Goal: Task Accomplishment & Management: Complete application form

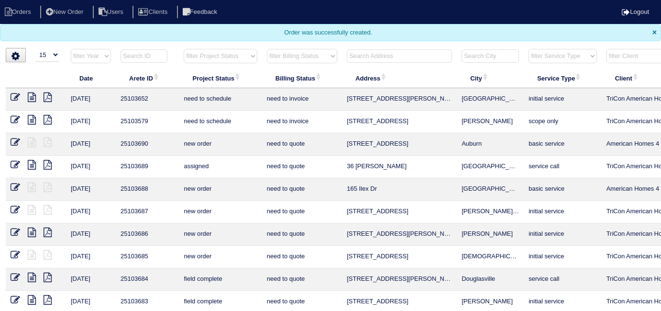
select select "15"
click at [369, 55] on input "text" at bounding box center [399, 55] width 105 height 13
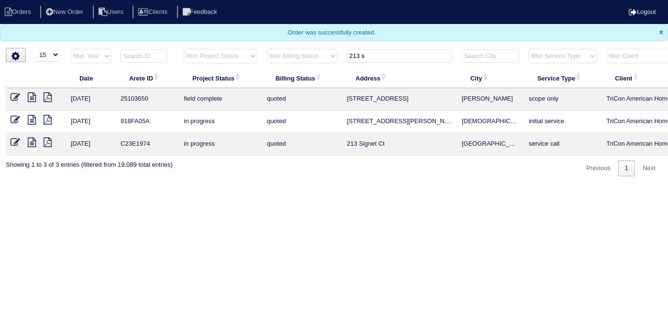
type input "213 s"
click at [13, 98] on icon at bounding box center [16, 97] width 10 height 10
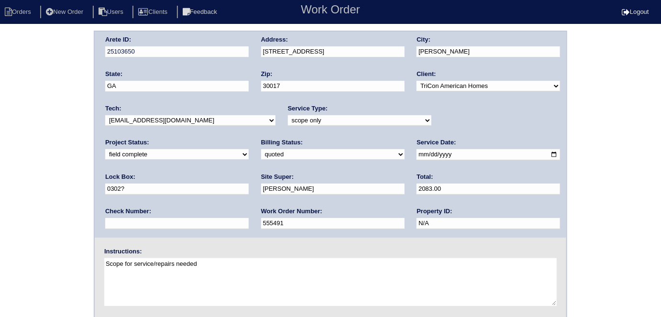
click at [261, 153] on select "need to quote quoted need to invoice invoiced paid warranty purchase order need…" at bounding box center [333, 154] width 144 height 11
select select "need to invoice"
click at [261, 149] on select "need to quote quoted need to invoice invoiced paid warranty purchase order need…" at bounding box center [333, 154] width 144 height 11
click at [249, 149] on select "new order assigned in progress field complete need to schedule admin review arc…" at bounding box center [177, 154] width 144 height 11
select select "need to schedule"
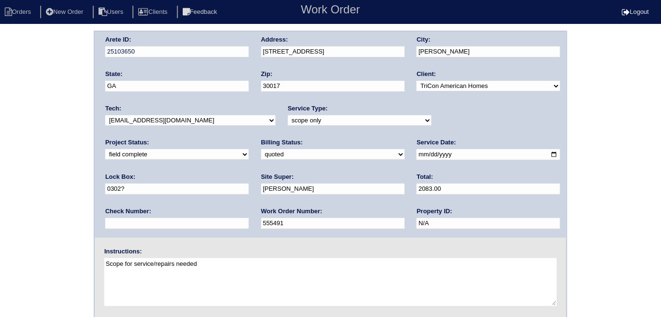
click at [249, 149] on select "new order assigned in progress field complete need to schedule admin review arc…" at bounding box center [177, 154] width 144 height 11
click at [417, 156] on input "2025-10-03" at bounding box center [489, 154] width 144 height 11
type input "2025-10-08"
click at [1, 188] on div "Arete ID: 25103650 Address: 213 Silvertop Drive City: Grayson State: GA Zip: 30…" at bounding box center [330, 224] width 661 height 387
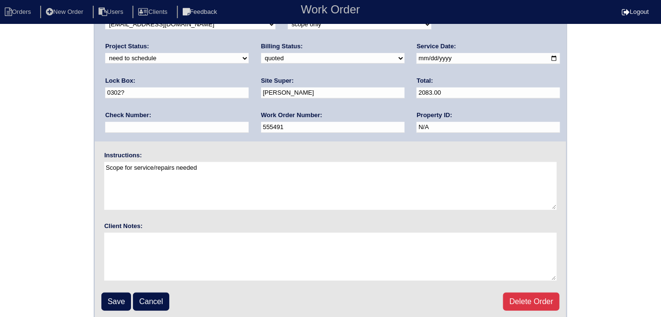
scroll to position [98, 0]
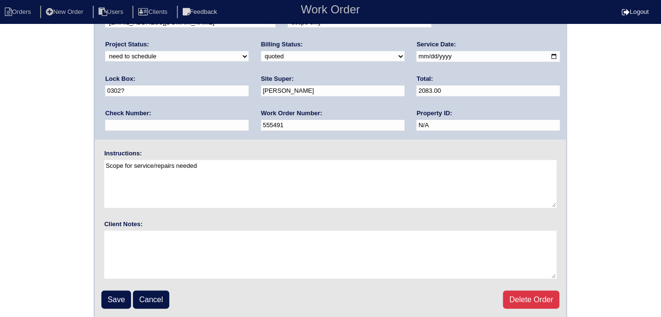
click at [37, 121] on div "Arete ID: 25103650 Address: 213 Silvertop Drive City: Grayson State: GA Zip: 30…" at bounding box center [330, 126] width 661 height 387
click at [113, 294] on input "Save" at bounding box center [116, 300] width 30 height 18
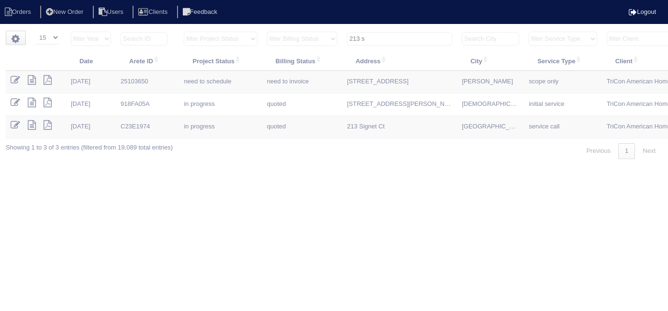
select select "15"
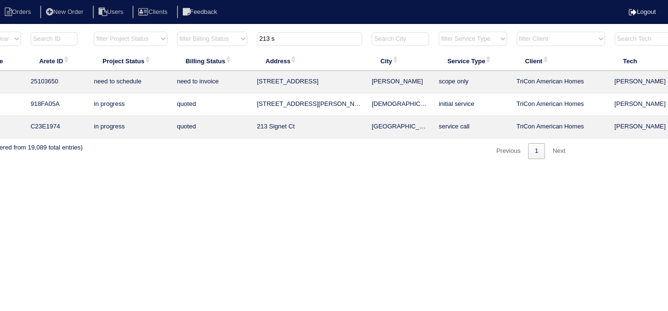
scroll to position [0, 167]
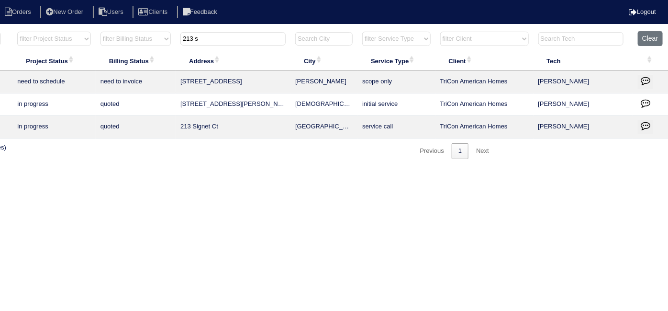
click at [651, 77] on button "button" at bounding box center [645, 82] width 15 height 14
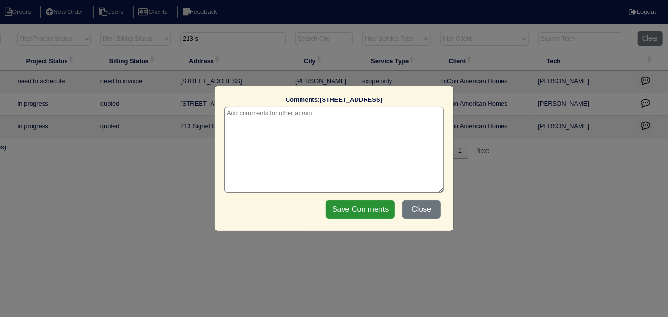
click at [355, 116] on textarea at bounding box center [333, 150] width 219 height 86
paste textarea "Return to service x 2"
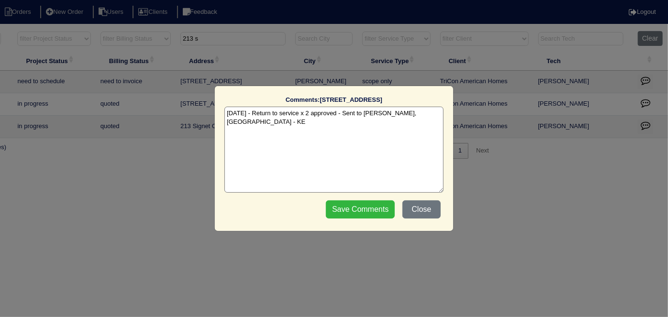
type textarea "10/7/25 - Return to service x 2 approved - Sent to Dan, Payton - KE"
click at [341, 202] on input "Save Comments" at bounding box center [360, 210] width 69 height 18
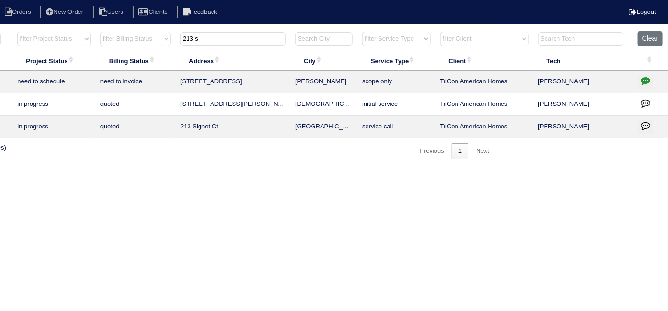
drag, startPoint x: 222, startPoint y: 38, endPoint x: 146, endPoint y: 36, distance: 76.1
click at [154, 39] on tr "filter Year -- Any Year -- 2025 2024 2023 2022 2021 2020 2019 filter Project St…" at bounding box center [253, 41] width 829 height 20
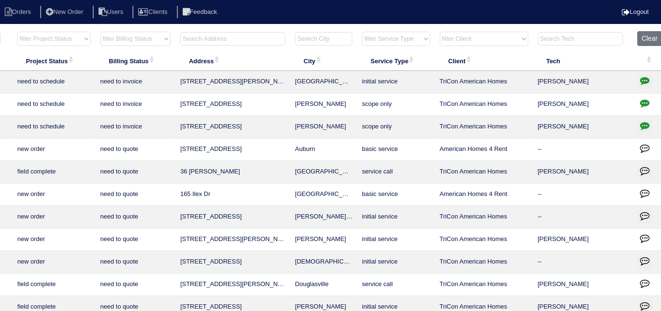
click at [275, 37] on input "text" at bounding box center [232, 38] width 105 height 13
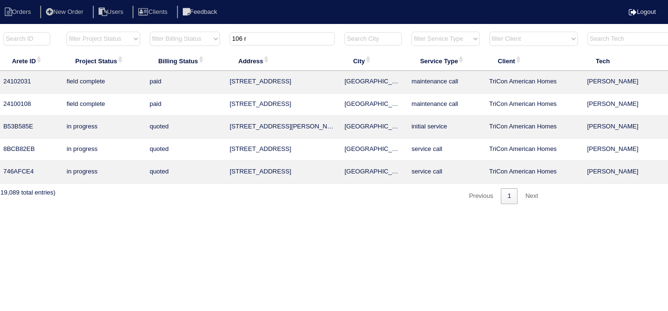
scroll to position [0, 87]
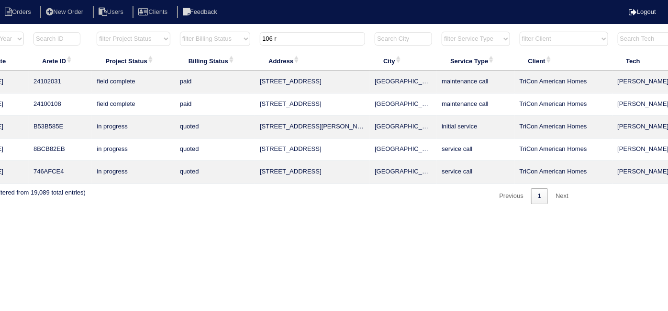
click at [313, 39] on input "106 r" at bounding box center [312, 38] width 105 height 13
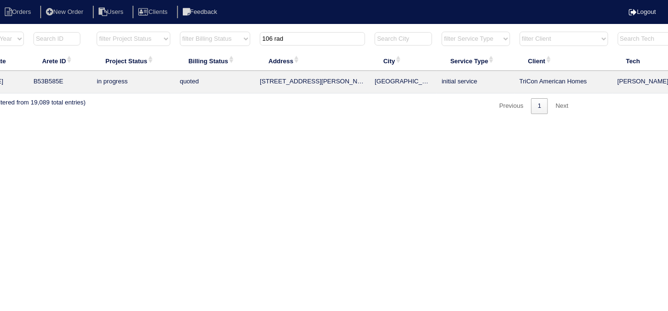
scroll to position [0, 0]
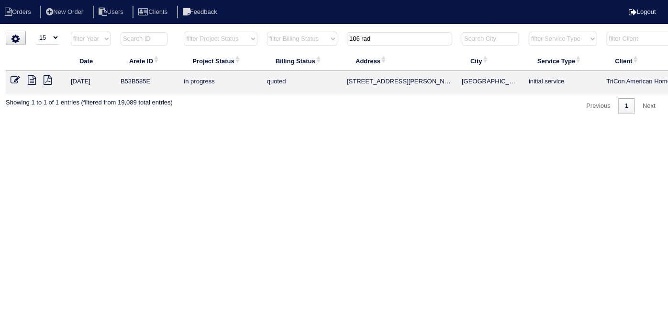
type input "106 rad"
click at [29, 77] on icon at bounding box center [32, 80] width 8 height 10
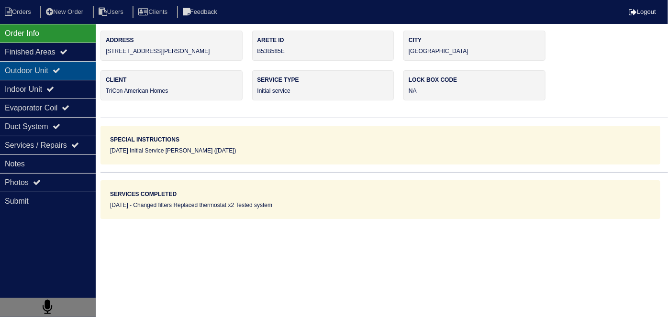
click at [50, 70] on div "Outdoor Unit" at bounding box center [48, 70] width 96 height 19
type textarea "16x20 filter x2 Smart tstat x2"
type textarea "Changed filters Replaced thermostat x2 Tested system"
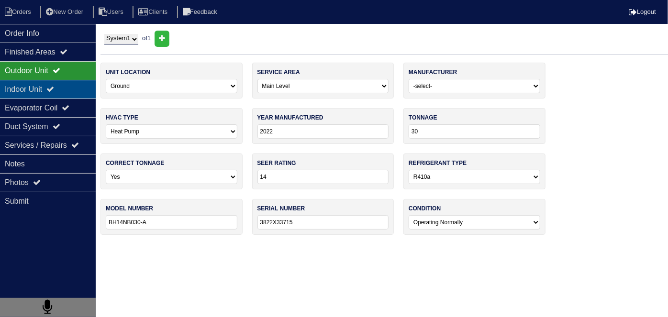
click at [44, 83] on div "Indoor Unit" at bounding box center [48, 89] width 96 height 19
type textarea "16x20 filter x2 Smart tstat x2"
type textarea "Changed filters Replaced thermostat x2 Tested system"
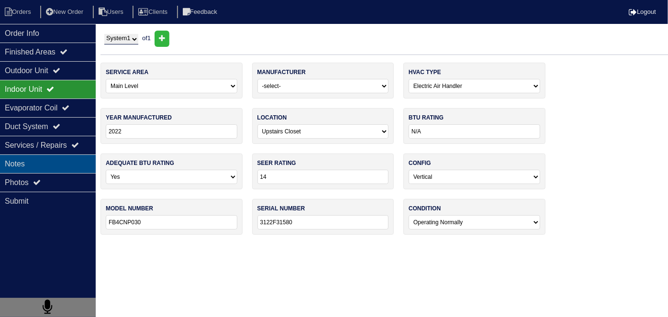
click at [47, 156] on div "Notes" at bounding box center [48, 164] width 96 height 19
type textarea "16x20 filter x2 Smart tstat x2"
type textarea "Changed filters Replaced thermostat x2 Tested system"
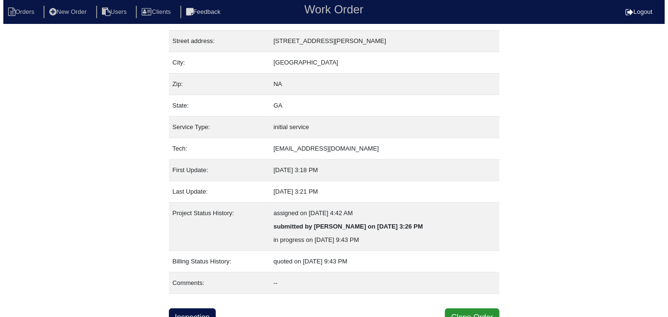
scroll to position [50, 0]
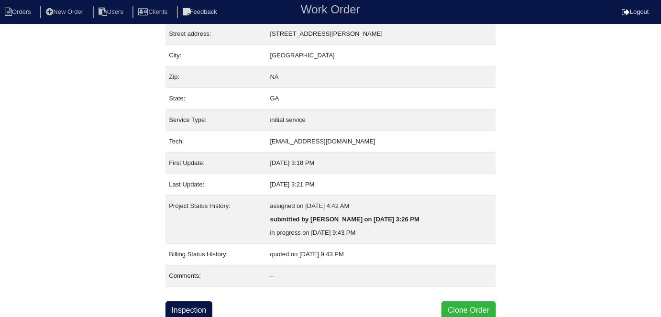
click at [462, 317] on button "Clone Order" at bounding box center [469, 310] width 54 height 18
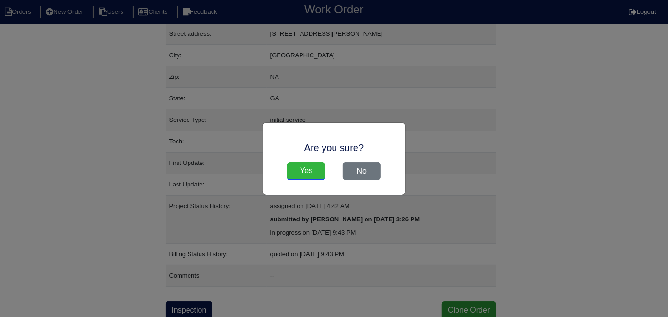
click at [301, 173] on input "Yes" at bounding box center [306, 171] width 38 height 18
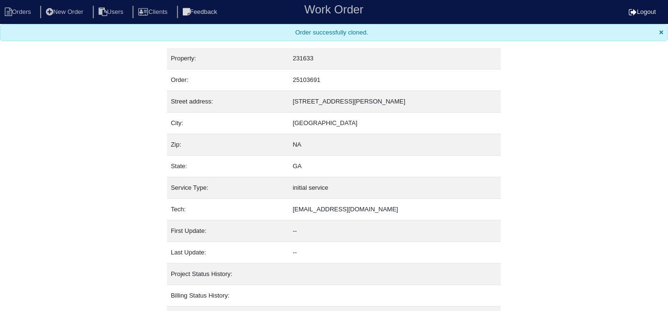
select select "15"
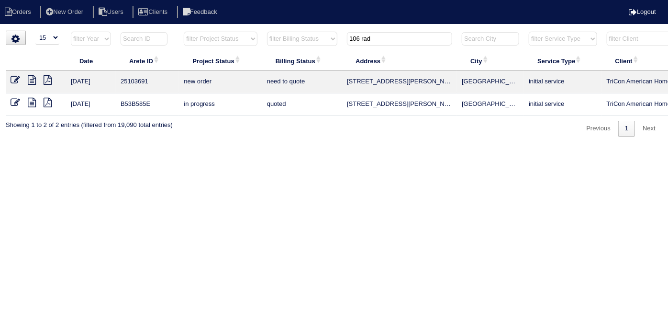
click at [11, 75] on icon at bounding box center [16, 80] width 10 height 10
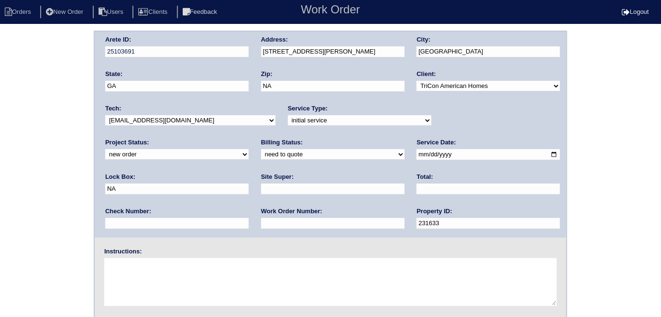
click at [261, 190] on input "text" at bounding box center [333, 189] width 144 height 11
type input "Jacob Gaither"
click at [161, 269] on textarea at bounding box center [330, 282] width 453 height 48
type textarea "Install smart tstats if needed"
drag, startPoint x: 433, startPoint y: 156, endPoint x: 382, endPoint y: 152, distance: 50.4
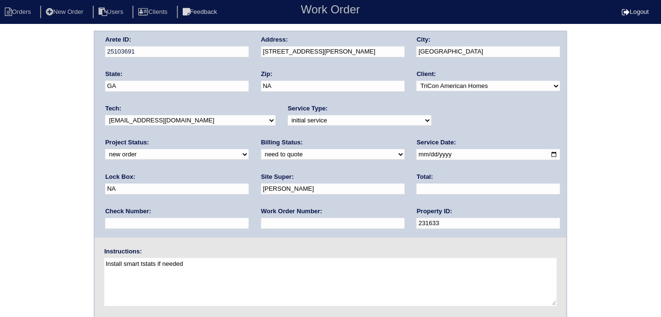
click at [382, 152] on div "Arete ID: 25103691 Address: 106 Radford Ct City: Kingston State: GA Zip: NA Cli…" at bounding box center [331, 135] width 472 height 206
click at [247, 53] on div "Arete ID: 25103691 Address: 106 Radford Ct City: Kingston State: GA Zip: NA Cli…" at bounding box center [331, 135] width 472 height 206
click at [5, 132] on div "Arete ID: 25103691 Address: 106 Radford Ct City: Kingston State: GA Zip: NA Cli…" at bounding box center [330, 224] width 661 height 387
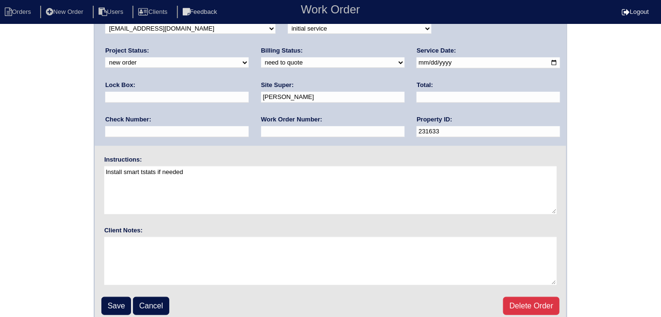
scroll to position [98, 0]
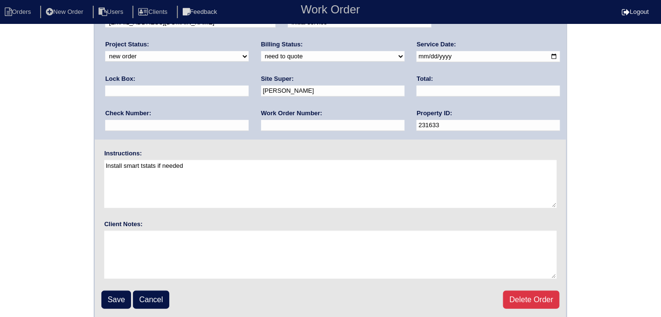
click at [111, 286] on fieldset "Arete ID: 25103691 Address: 106 Radford Ct City: Kingston State: GA Zip: NA Cli…" at bounding box center [331, 125] width 472 height 385
click at [112, 297] on input "Save" at bounding box center [116, 300] width 30 height 18
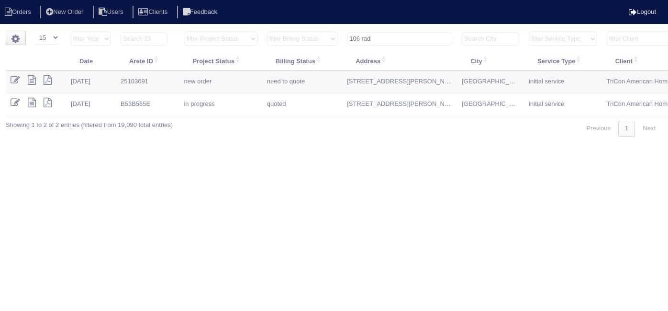
select select "15"
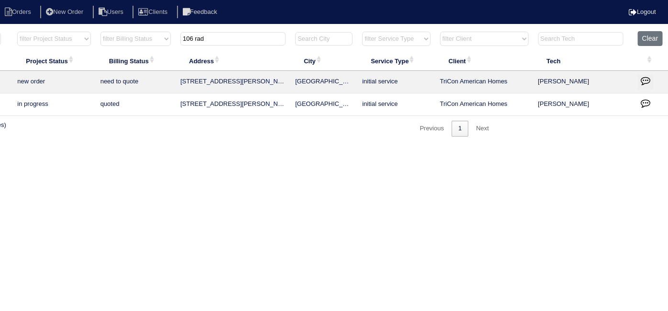
click at [643, 84] on icon "button" at bounding box center [646, 81] width 10 height 10
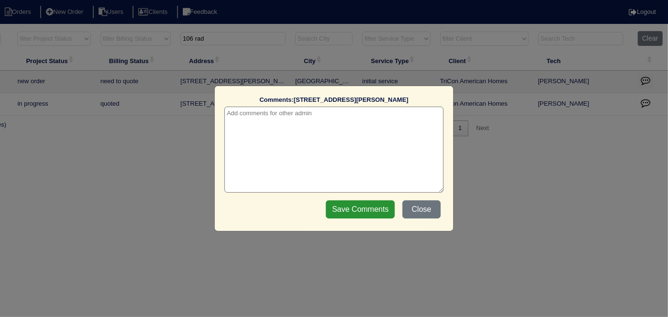
click at [298, 109] on textarea at bounding box center [333, 150] width 219 height 86
type textarea "10/7/25 - from list - need WO - KE"
click at [365, 211] on input "Save Comments" at bounding box center [360, 210] width 69 height 18
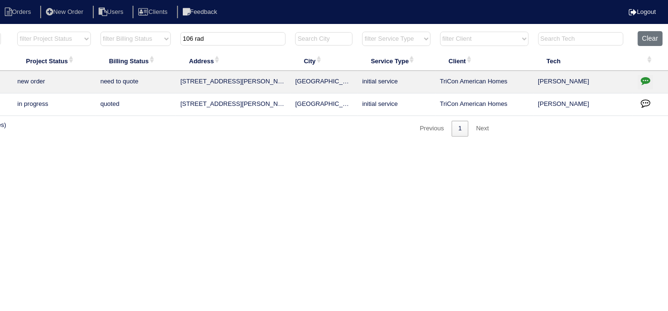
drag, startPoint x: 211, startPoint y: 40, endPoint x: 45, endPoint y: -5, distance: 172.4
click at [45, 0] on html "Orders New Order Users Clients Feedback Logout Orders New Order Users Clients M…" at bounding box center [167, 73] width 668 height 146
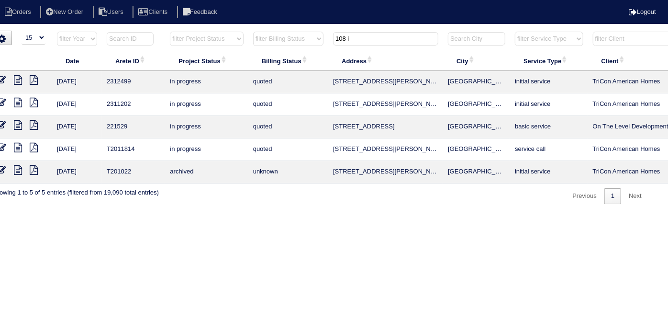
scroll to position [0, 0]
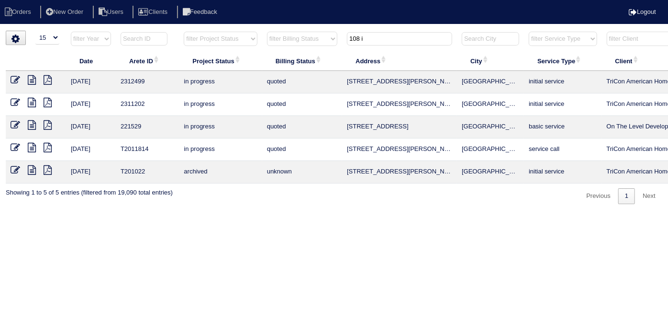
type input "108 i"
click at [31, 99] on icon at bounding box center [32, 103] width 8 height 10
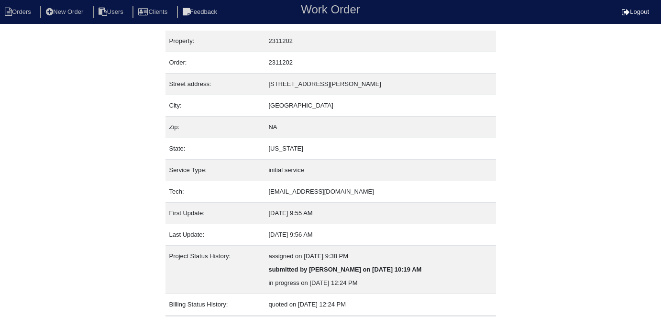
scroll to position [50, 0]
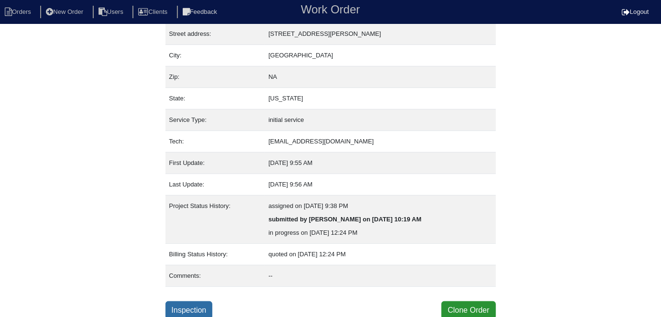
click at [185, 308] on link "Inspection" at bounding box center [189, 310] width 47 height 18
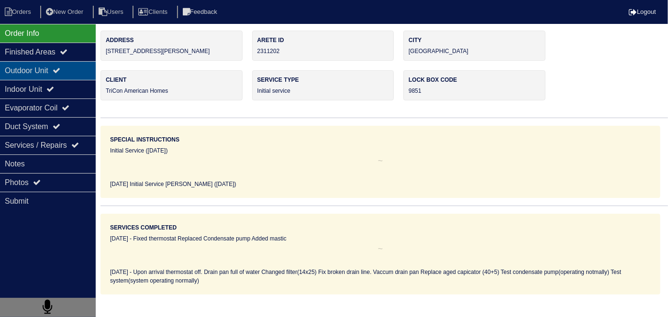
click at [40, 77] on div "Outdoor Unit" at bounding box center [48, 70] width 96 height 19
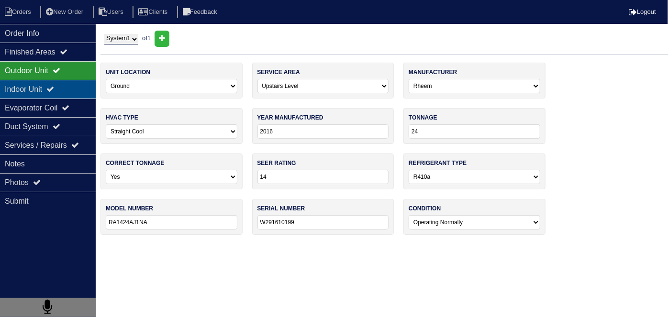
click at [43, 86] on div "Indoor Unit" at bounding box center [48, 89] width 96 height 19
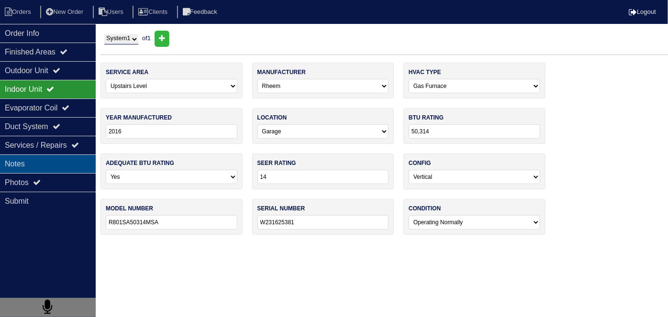
click at [43, 160] on div "Notes" at bounding box center [48, 164] width 96 height 19
type textarea "14x25 filters x2 40+5 Capacitor x1 PCV [DEMOGRAPHIC_DATA] 45 x1"
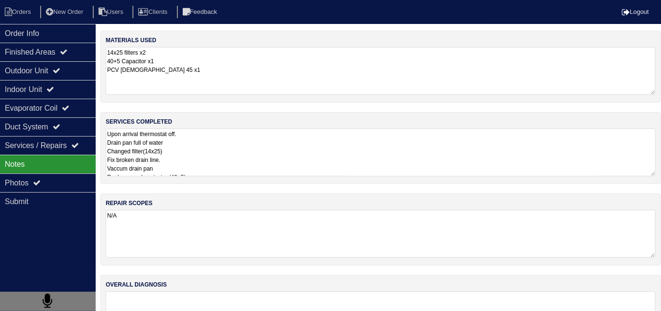
click at [211, 162] on textarea "Upon arrival thermostat off. Drain pan full of water Changed filter(14x25) Fix …" at bounding box center [381, 152] width 550 height 48
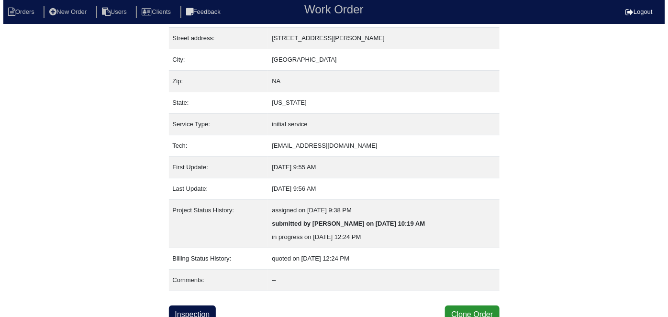
scroll to position [50, 0]
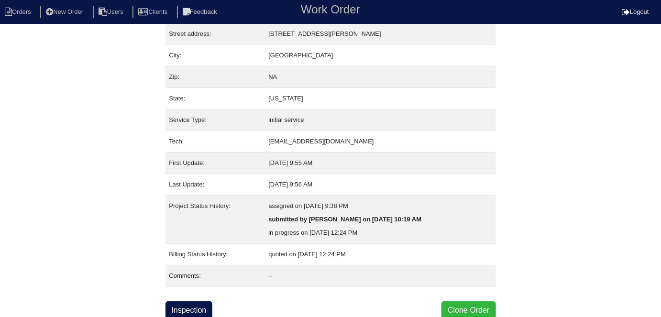
click at [458, 309] on button "Clone Order" at bounding box center [469, 310] width 54 height 18
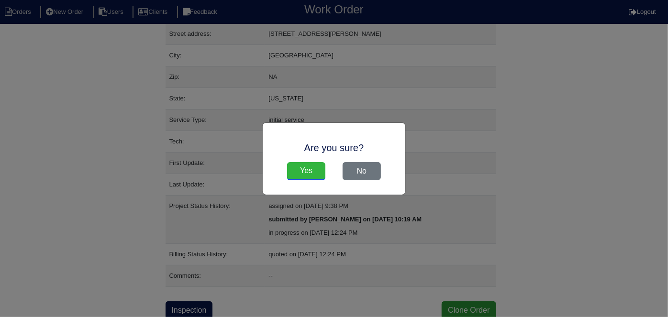
click at [299, 164] on input "Yes" at bounding box center [306, 171] width 38 height 18
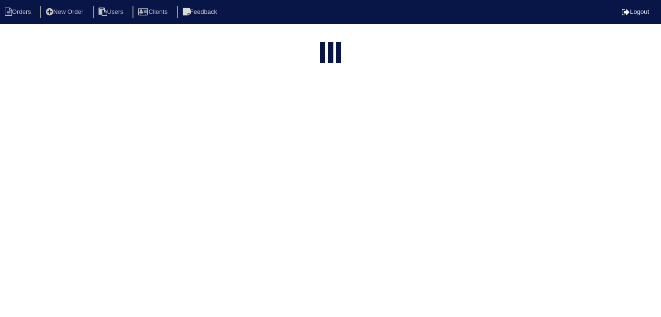
select select "15"
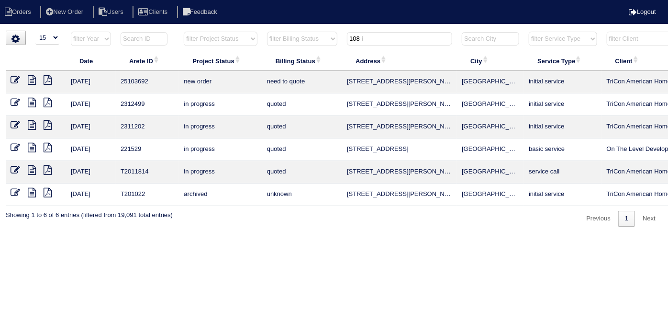
click at [13, 76] on icon at bounding box center [16, 80] width 10 height 10
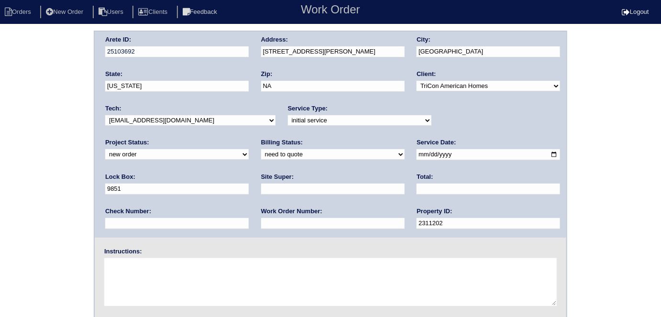
click at [261, 191] on input "text" at bounding box center [333, 189] width 144 height 11
type input "James House"
drag, startPoint x: 435, startPoint y: 153, endPoint x: 350, endPoint y: 145, distance: 85.6
click at [350, 145] on div "Arete ID: 25103692 Address: 108 Ivey Crest Drive City: Dallas State: Georgia Zi…" at bounding box center [331, 135] width 472 height 206
type input "910"
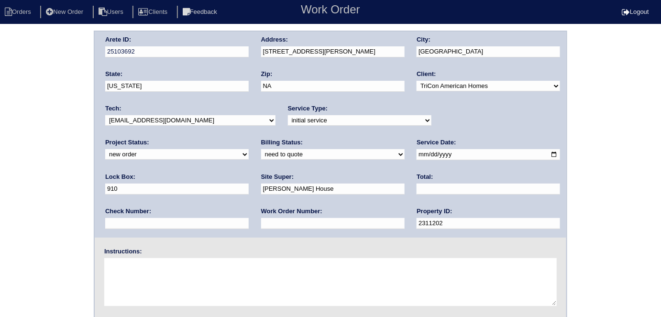
click at [276, 276] on textarea at bounding box center [330, 282] width 453 height 48
type textarea "Install smart tstats if needed"
click at [249, 184] on input "910" at bounding box center [177, 189] width 144 height 11
type input "9310"
click at [18, 185] on div "Arete ID: 25103692 Address: 108 Ivey Crest Drive City: Dallas State: Georgia Zi…" at bounding box center [330, 224] width 661 height 387
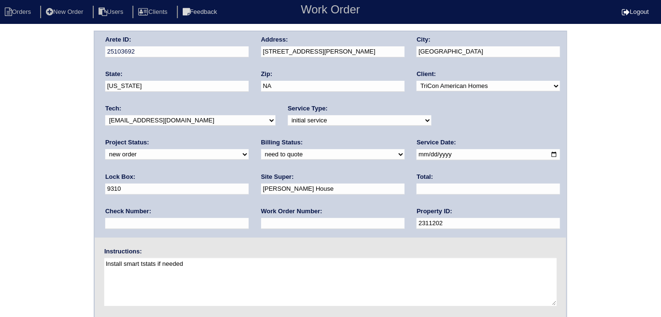
click at [243, 46] on div "Arete ID: 25103692 Address: 108 Ivey Crest Drive City: Dallas State: Georgia Zi…" at bounding box center [331, 135] width 472 height 206
click at [35, 173] on div "Arete ID: 25103692 Address: 108 Ivey Crest Drive City: Dallas State: Georgia Zi…" at bounding box center [330, 224] width 661 height 387
click at [74, 236] on div "Arete ID: 25103692 Address: 108 Ivey Crest Drive City: Dallas State: Georgia Zi…" at bounding box center [330, 224] width 661 height 387
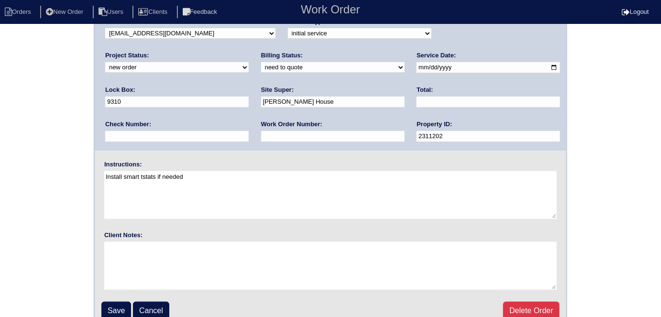
scroll to position [98, 0]
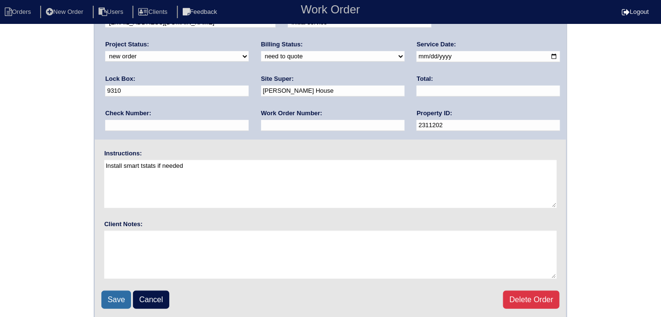
click at [107, 304] on input "Save" at bounding box center [116, 300] width 30 height 18
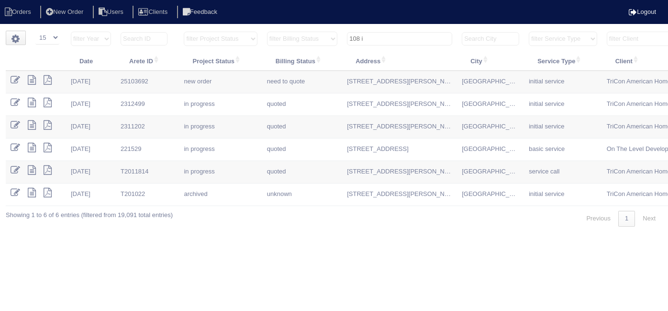
select select "15"
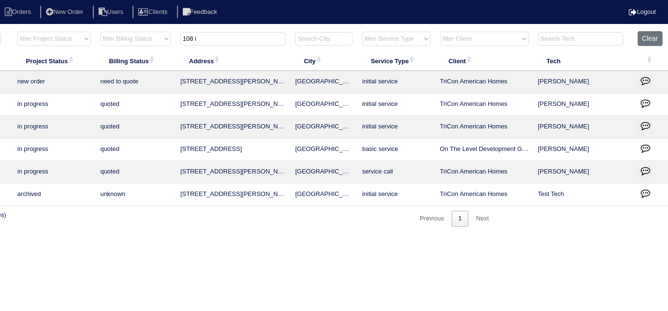
click at [639, 79] on button "button" at bounding box center [645, 82] width 15 height 14
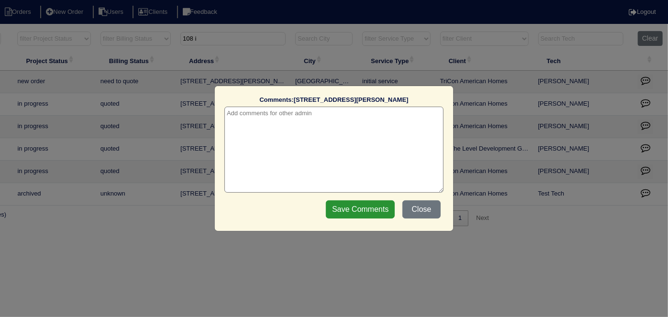
click at [227, 120] on textarea at bounding box center [333, 150] width 219 height 86
type textarea "10/7/25 - from list - need WO - KE"
click at [384, 205] on input "Save Comments" at bounding box center [360, 210] width 69 height 18
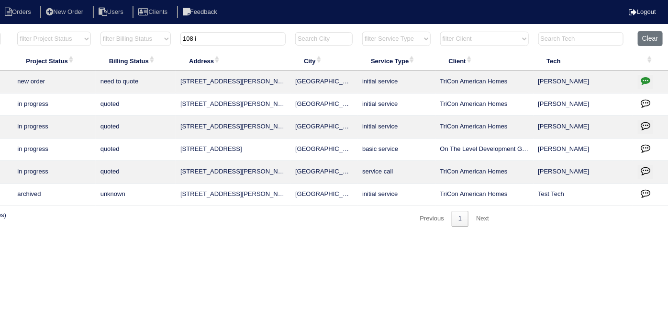
drag, startPoint x: 236, startPoint y: 36, endPoint x: 133, endPoint y: 22, distance: 103.9
click at [133, 31] on body "Orders New Order Users Clients Feedback Logout Orders New Order Users Clients M…" at bounding box center [167, 129] width 668 height 196
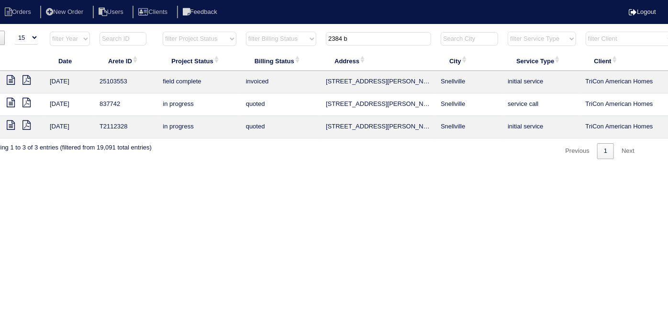
scroll to position [0, 0]
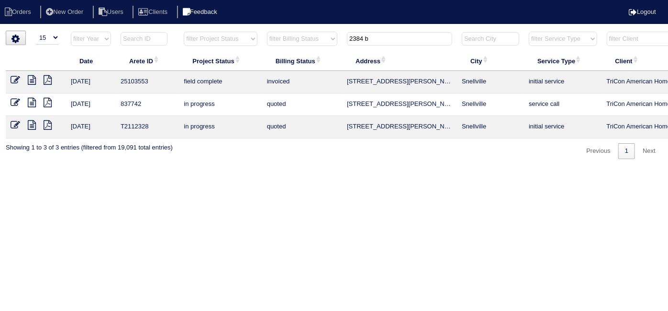
drag, startPoint x: 398, startPoint y: 42, endPoint x: 247, endPoint y: 10, distance: 154.6
click at [247, 31] on body "Orders New Order Users Clients Feedback Logout Orders New Order Users Clients M…" at bounding box center [334, 95] width 668 height 128
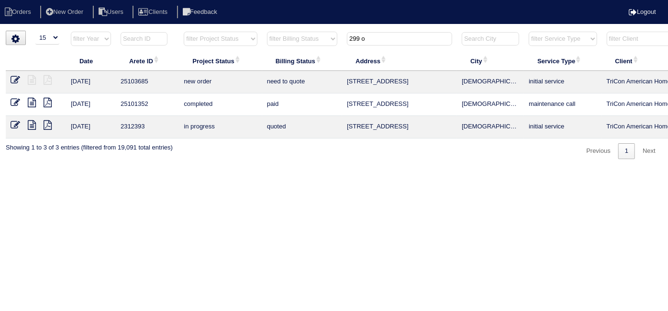
type input "299 o"
click at [18, 80] on icon at bounding box center [16, 80] width 10 height 10
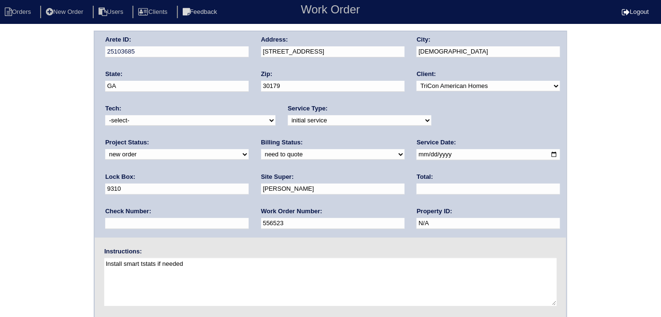
drag, startPoint x: 0, startPoint y: 0, endPoint x: 115, endPoint y: 123, distance: 167.9
click at [115, 123] on select "-select- aretesmg+backup-tech@gmail.com benjohnholt88@gmail.com callisonhvac@ya…" at bounding box center [190, 120] width 170 height 11
select select "33"
click at [105, 115] on select "-select- aretesmg+backup-tech@gmail.com benjohnholt88@gmail.com callisonhvac@ya…" at bounding box center [190, 120] width 170 height 11
drag, startPoint x: 37, startPoint y: 136, endPoint x: 38, endPoint y: 150, distance: 14.0
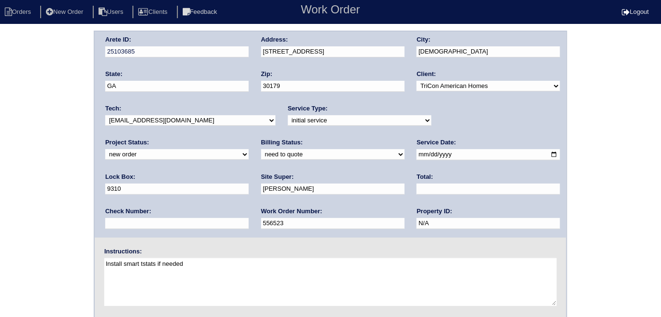
click at [35, 137] on div "Arete ID: 25103685 Address: 299 Orchard Dr City: Temple State: GA Zip: 30179 Cl…" at bounding box center [330, 224] width 661 height 387
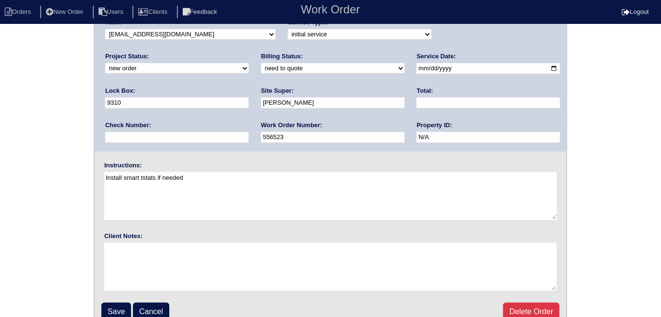
scroll to position [98, 0]
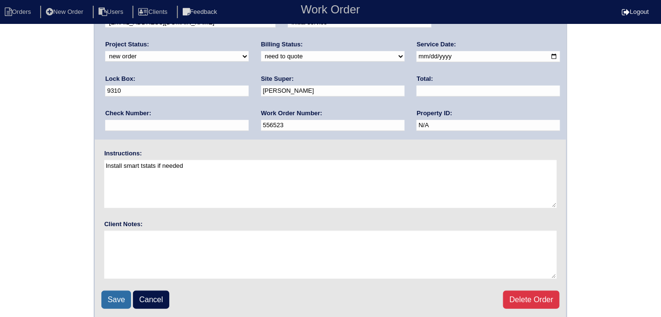
click at [106, 292] on input "Save" at bounding box center [116, 300] width 30 height 18
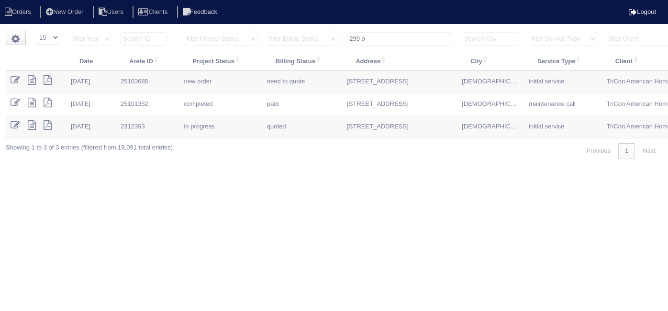
select select "15"
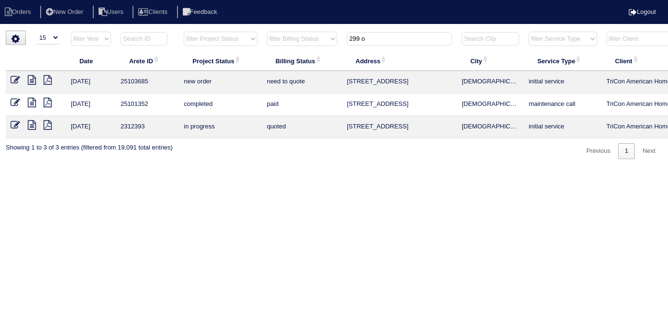
drag, startPoint x: 379, startPoint y: 39, endPoint x: 203, endPoint y: -9, distance: 182.4
click at [203, 0] on html "Orders New Order Users Clients Feedback Logout Orders New Order Users Clients M…" at bounding box center [334, 84] width 668 height 168
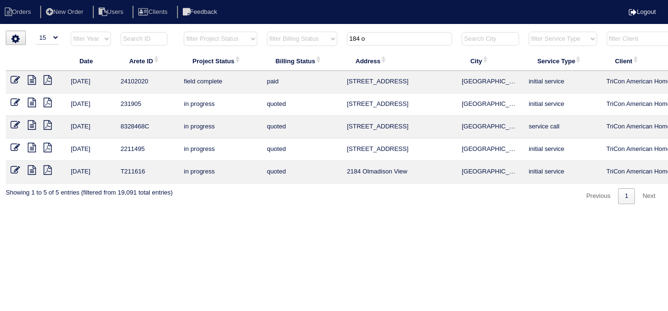
drag, startPoint x: 376, startPoint y: 43, endPoint x: 292, endPoint y: 39, distance: 83.8
click at [293, 39] on tr "filter Year -- Any Year -- 2025 2024 2023 2022 2021 2020 2019 filter Project St…" at bounding box center [420, 41] width 829 height 20
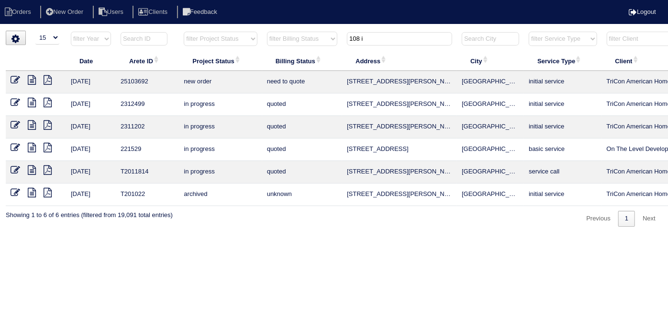
type input "108 i"
drag, startPoint x: 372, startPoint y: 38, endPoint x: 310, endPoint y: 34, distance: 62.8
click at [310, 34] on tr "filter Year -- Any Year -- 2025 2024 2023 2022 2021 2020 2019 filter Project St…" at bounding box center [420, 41] width 829 height 20
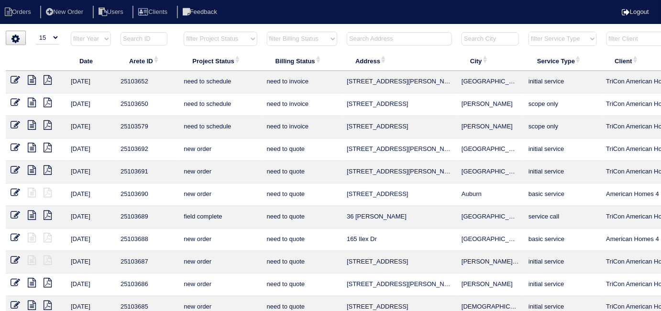
click at [378, 34] on input "text" at bounding box center [399, 38] width 105 height 13
type input "2015 h"
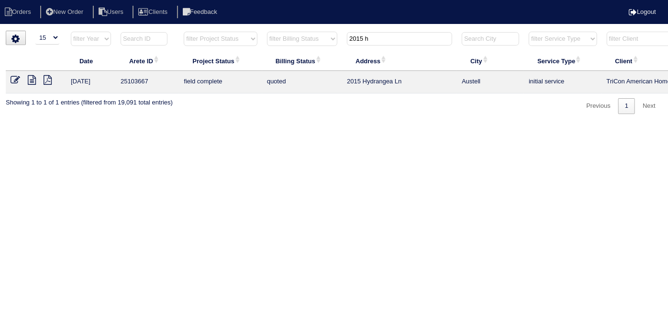
click at [16, 81] on icon at bounding box center [16, 80] width 10 height 10
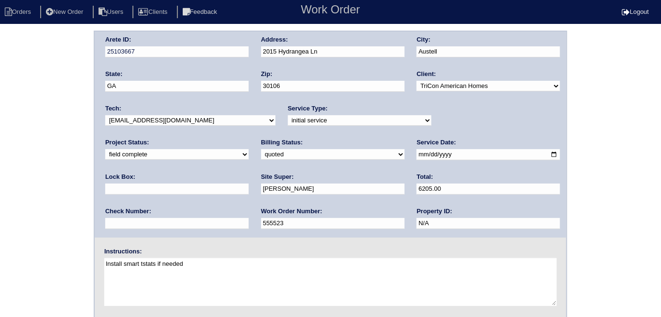
click at [261, 159] on select "need to quote quoted need to invoice invoiced paid warranty purchase order need…" at bounding box center [333, 154] width 144 height 11
select select "need to invoice"
click at [261, 149] on select "need to quote quoted need to invoice invoiced paid warranty purchase order need…" at bounding box center [333, 154] width 144 height 11
drag, startPoint x: 426, startPoint y: 116, endPoint x: 426, endPoint y: 123, distance: 6.7
click at [249, 149] on select "new order assigned in progress field complete need to schedule admin review arc…" at bounding box center [177, 154] width 144 height 11
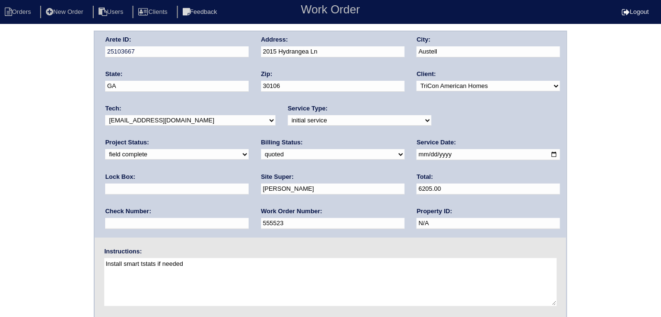
select select "need to schedule"
click at [249, 149] on select "new order assigned in progress field complete need to schedule admin review arc…" at bounding box center [177, 154] width 144 height 11
click at [417, 152] on input "2025-10-06" at bounding box center [489, 154] width 144 height 11
type input "2025-10-08"
drag, startPoint x: 0, startPoint y: 171, endPoint x: 561, endPoint y: 99, distance: 565.6
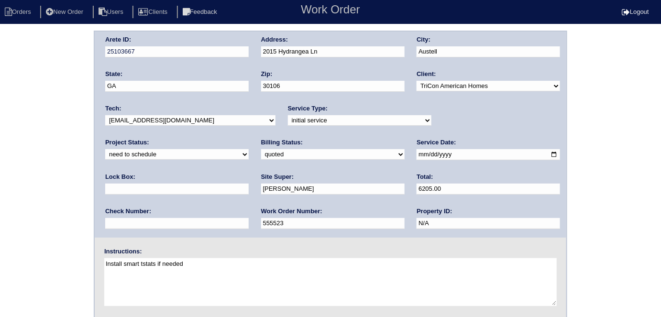
click at [33, 157] on div "Arete ID: 25103667 Address: 2015 Hydrangea Ln City: Austell State: GA Zip: 3010…" at bounding box center [330, 224] width 661 height 387
click at [34, 129] on div "Arete ID: 25103667 Address: 2015 Hydrangea Ln City: Austell State: GA Zip: 3010…" at bounding box center [330, 224] width 661 height 387
click at [34, 130] on div "Arete ID: 25103667 Address: 2015 Hydrangea Ln City: Austell State: GA Zip: 3010…" at bounding box center [330, 224] width 661 height 387
click at [39, 126] on div "Arete ID: 25103667 Address: 2015 Hydrangea Ln City: Austell State: GA Zip: 3010…" at bounding box center [330, 224] width 661 height 387
click at [20, 158] on div "Arete ID: 25103667 Address: 2015 Hydrangea Ln City: Austell State: GA Zip: 3010…" at bounding box center [330, 224] width 661 height 387
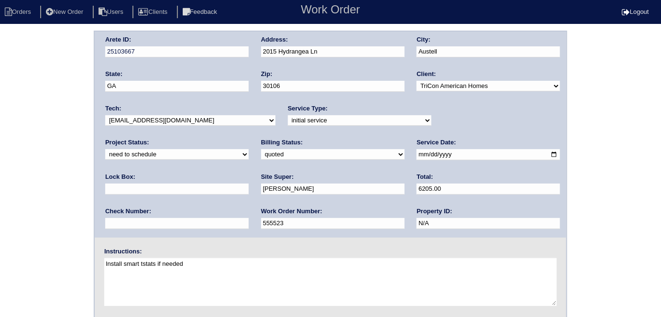
click at [28, 176] on div "Arete ID: 25103667 Address: 2015 Hydrangea Ln City: Austell State: GA Zip: 3010…" at bounding box center [330, 224] width 661 height 387
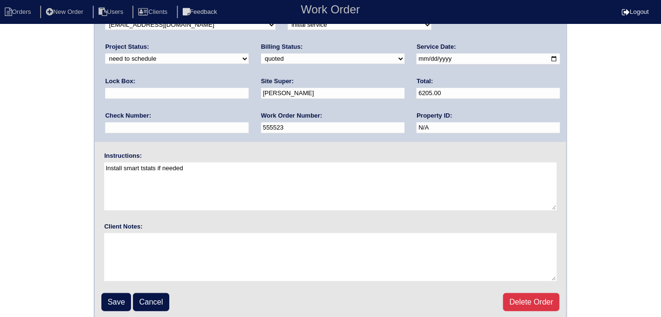
scroll to position [98, 0]
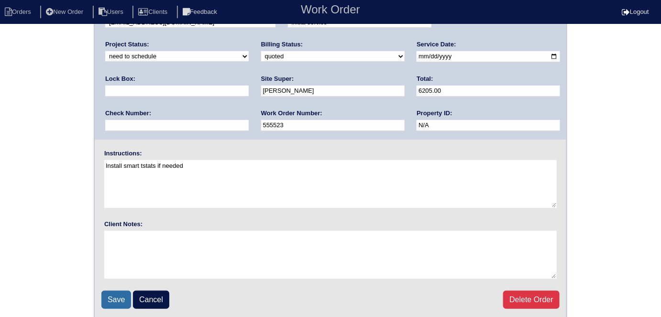
click at [120, 302] on input "Save" at bounding box center [116, 300] width 30 height 18
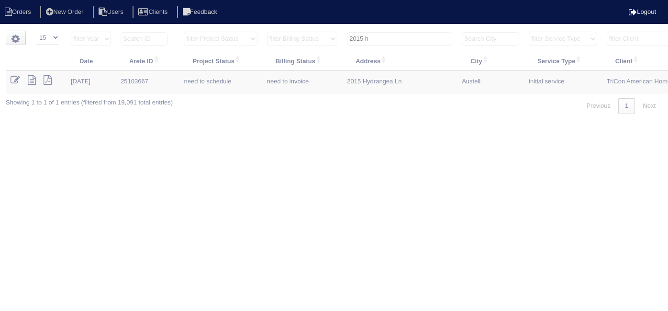
select select "15"
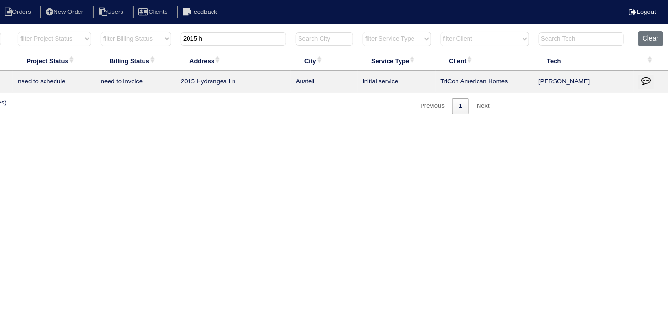
scroll to position [0, 167]
click at [644, 83] on icon "button" at bounding box center [646, 81] width 10 height 10
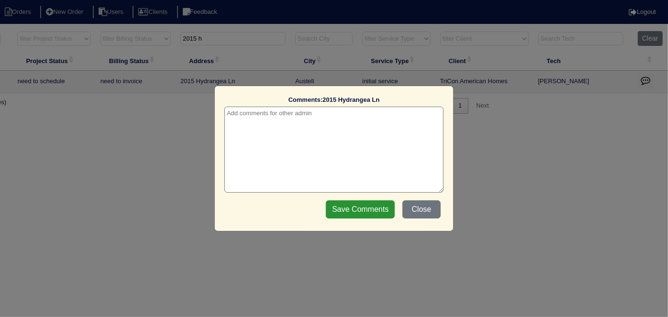
click at [253, 123] on textarea at bounding box center [333, 150] width 219 height 86
paste textarea "Replace Main/Replace US plenum,pan & filter rack"
click at [350, 112] on textarea "10/7/25 - Replace Main/Replace US plenum,pan & filter rack approved - Sent to D…" at bounding box center [333, 150] width 219 height 86
click at [348, 125] on textarea "10/7/25 - Replace Main/Replace US plenum, pan & filter rack approved - Sent to …" at bounding box center [333, 150] width 219 height 86
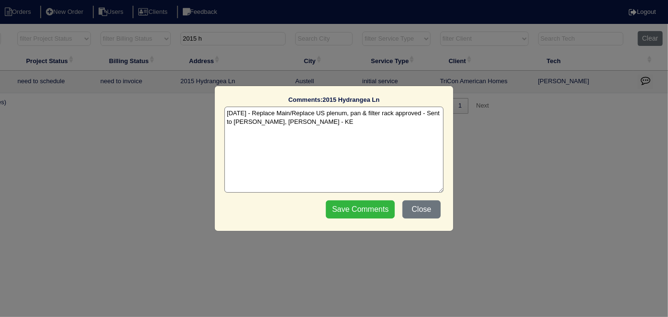
type textarea "10/7/25 - Replace Main/Replace US plenum, pan & filter rack approved - Sent to …"
click at [354, 207] on input "Save Comments" at bounding box center [360, 210] width 69 height 18
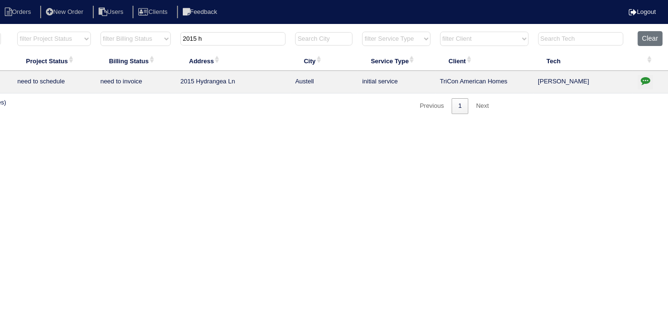
drag, startPoint x: 222, startPoint y: 38, endPoint x: 101, endPoint y: 32, distance: 120.8
click at [101, 32] on tr "filter Year -- Any Year -- 2025 2024 2023 2022 2021 2020 2019 filter Project St…" at bounding box center [253, 41] width 829 height 20
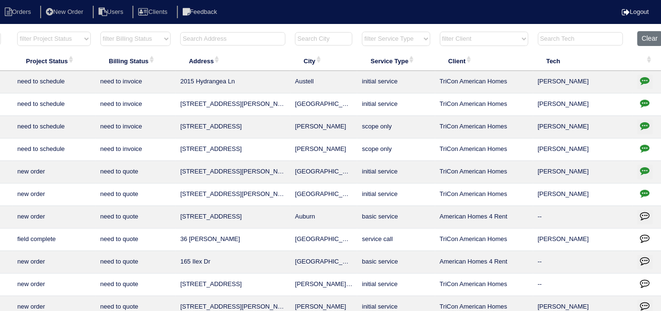
click at [254, 40] on input "text" at bounding box center [232, 38] width 105 height 13
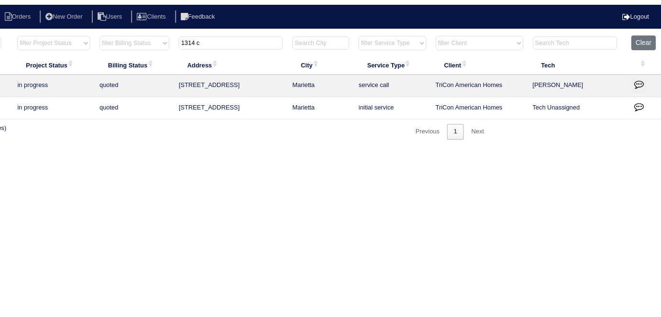
scroll to position [0, 0]
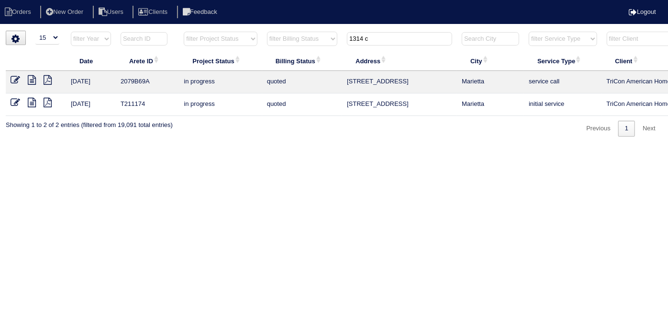
drag, startPoint x: 378, startPoint y: 35, endPoint x: 275, endPoint y: 18, distance: 104.4
click at [288, 31] on body "Orders New Order Users Clients Feedback Logout Orders New Order Users Clients M…" at bounding box center [334, 84] width 668 height 106
drag, startPoint x: 385, startPoint y: 34, endPoint x: 321, endPoint y: 21, distance: 65.6
click at [321, 31] on body "Orders New Order Users Clients Feedback Logout Orders New Order Users Clients M…" at bounding box center [334, 84] width 668 height 106
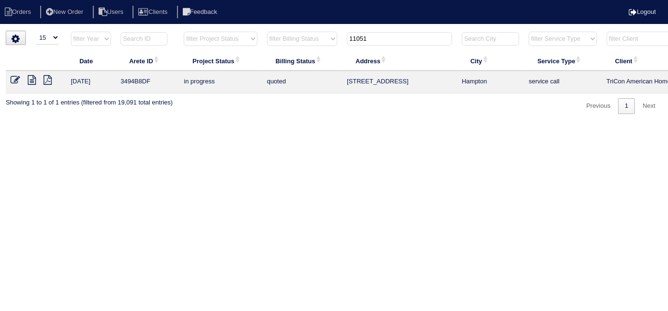
drag, startPoint x: 383, startPoint y: 40, endPoint x: 240, endPoint y: 40, distance: 143.6
click at [246, 39] on tr "filter Year -- Any Year -- 2025 2024 2023 2022 2021 2020 2019 filter Project St…" at bounding box center [420, 41] width 829 height 20
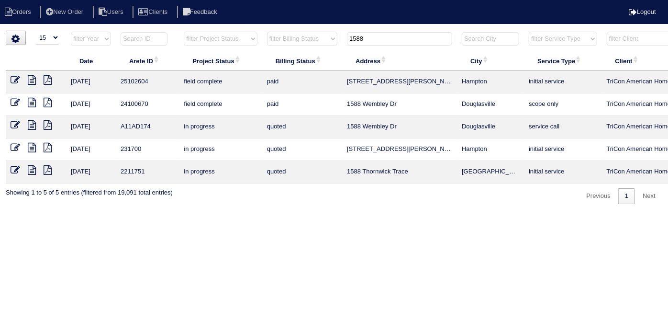
drag, startPoint x: 371, startPoint y: 37, endPoint x: 264, endPoint y: 28, distance: 107.6
click at [264, 28] on html "Orders New Order Users Clients Feedback Logout Orders New Order Users Clients M…" at bounding box center [334, 106] width 668 height 213
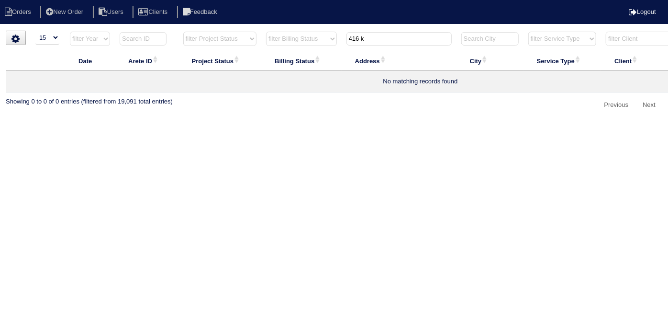
drag, startPoint x: 384, startPoint y: 40, endPoint x: 280, endPoint y: 22, distance: 105.3
click at [283, 31] on body "Orders New Order Users Clients Feedback Logout Orders New Order Users Clients M…" at bounding box center [334, 72] width 668 height 82
type input "737 b"
click at [74, 15] on li "New Order" at bounding box center [65, 12] width 51 height 13
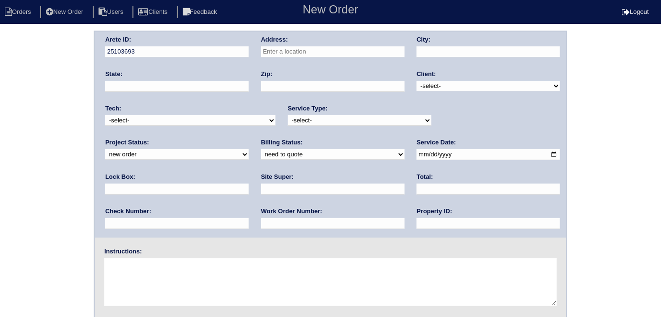
click at [270, 53] on input "text" at bounding box center [333, 51] width 144 height 11
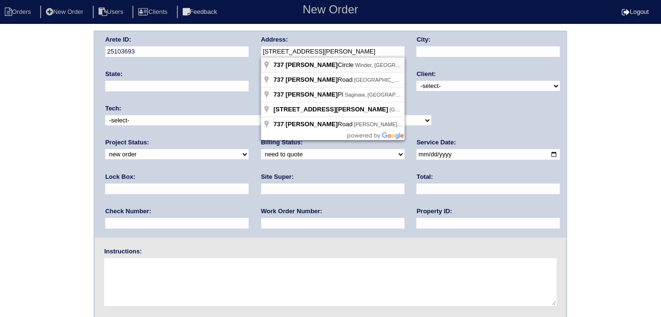
type input "737 [PERSON_NAME] Cir"
type input "Winder"
type input "GA"
type input "30680"
drag, startPoint x: 324, startPoint y: 55, endPoint x: 257, endPoint y: 52, distance: 67.6
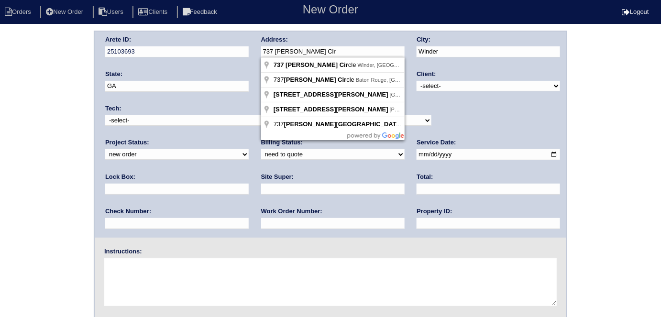
click at [257, 52] on div "Arete ID: 25103693 Address: 737 Baskins Cir City: Winder State: GA Zip: 30680 C…" at bounding box center [331, 135] width 472 height 206
click at [434, 67] on div "Arete ID: 25103693 Address: 737 Baskins Cir City: Winder State: GA Zip: 30680 C…" at bounding box center [331, 135] width 472 height 206
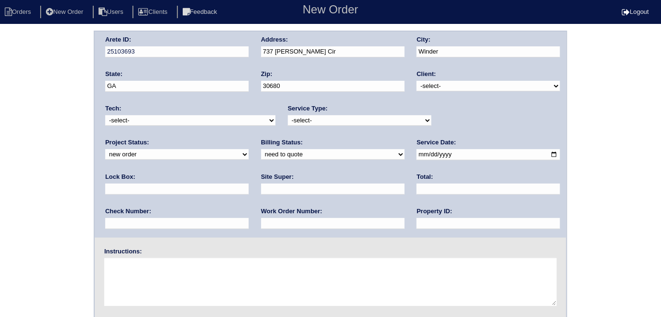
click at [434, 87] on select "-select- TriCon American Homes American Homes 4 Rent First Key Homes Zillow The…" at bounding box center [489, 86] width 144 height 11
select select "1"
click at [417, 81] on select "-select- TriCon American Homes American Homes 4 Rent First Key Homes Zillow The…" at bounding box center [489, 86] width 144 height 11
click at [346, 116] on select "-select- initial service basic service maintenance call replacement scope servi…" at bounding box center [360, 120] width 144 height 11
select select "initial service"
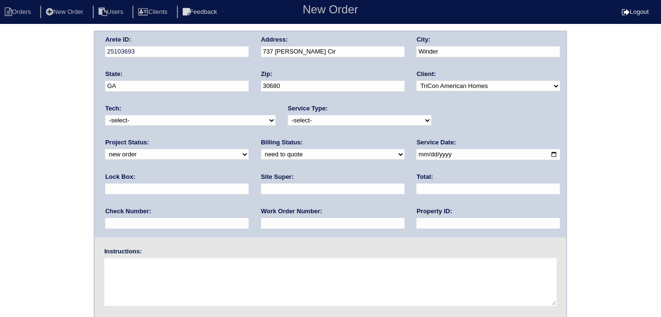
click at [288, 115] on select "-select- initial service basic service maintenance call replacement scope servi…" at bounding box center [360, 120] width 144 height 11
click at [417, 153] on input "date" at bounding box center [489, 154] width 144 height 11
type input "2025-10-07"
drag, startPoint x: 305, startPoint y: 226, endPoint x: 305, endPoint y: 218, distance: 8.1
click at [417, 226] on input "text" at bounding box center [489, 223] width 144 height 11
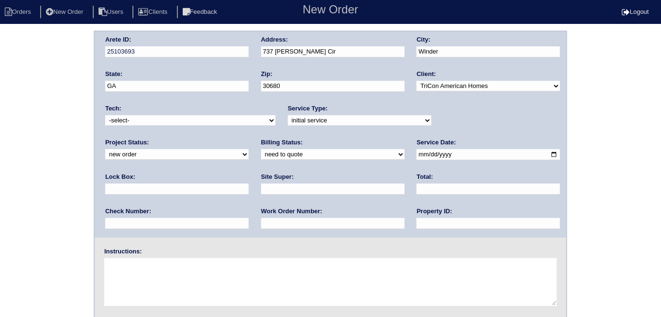
type input "N/A"
click at [261, 184] on input "text" at bounding box center [333, 189] width 144 height 11
type input "Terrence Griffith"
click at [176, 267] on textarea at bounding box center [330, 282] width 453 height 48
type textarea "Install smart tstats if needed"
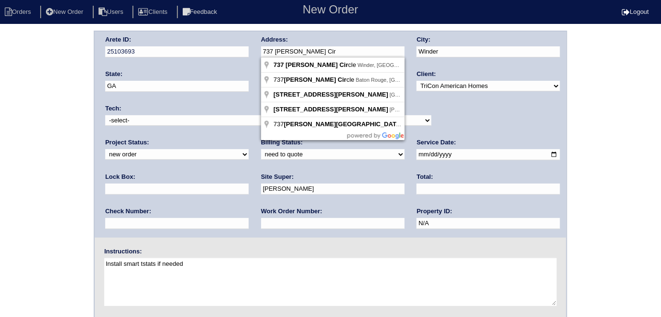
click at [242, 48] on div "Arete ID: 25103693 Address: 737 Baskins Cir City: Winder State: GA Zip: 30680 C…" at bounding box center [331, 135] width 472 height 206
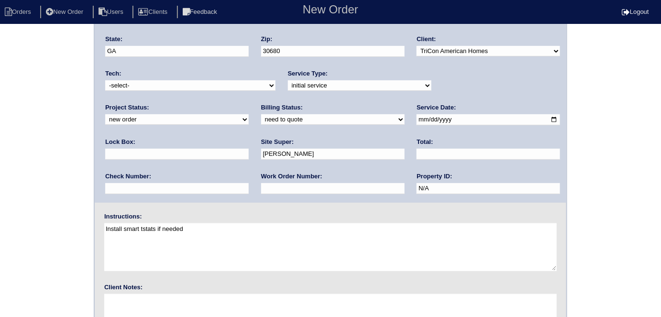
click at [0, 171] on div "Arete ID: 25103693 Address: 737 Baskins Cir City: Winder State: GA Zip: 30680 C…" at bounding box center [330, 189] width 661 height 387
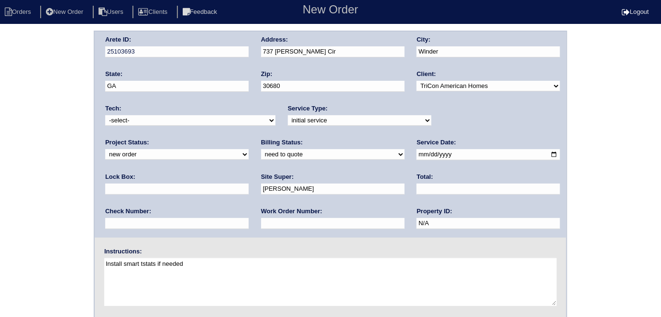
click at [0, 164] on div "Arete ID: 25103693 Address: 737 Baskins Cir City: Winder State: GA Zip: 30680 C…" at bounding box center [330, 224] width 661 height 387
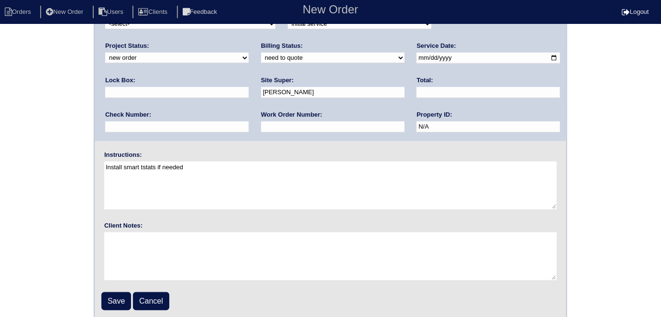
scroll to position [98, 0]
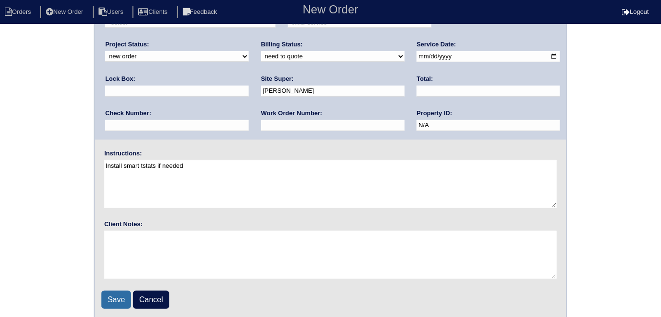
click at [114, 296] on input "Save" at bounding box center [116, 300] width 30 height 18
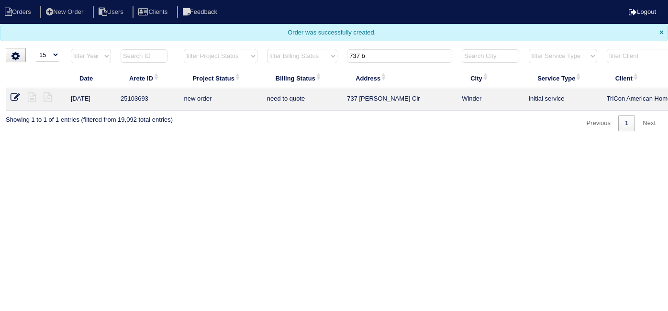
select select "15"
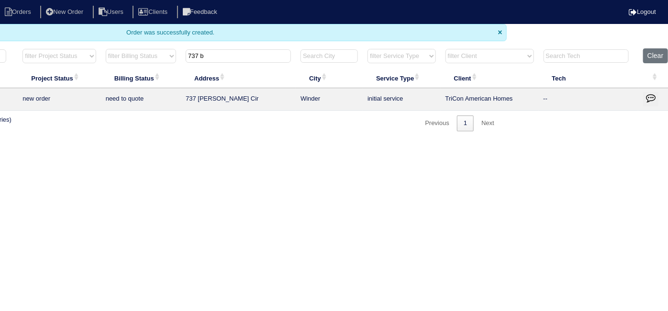
scroll to position [0, 167]
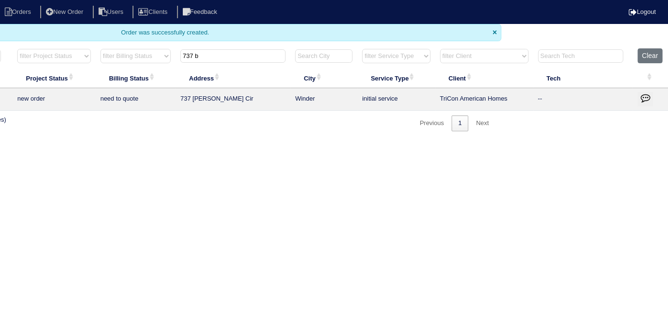
click at [647, 96] on icon "button" at bounding box center [646, 98] width 10 height 10
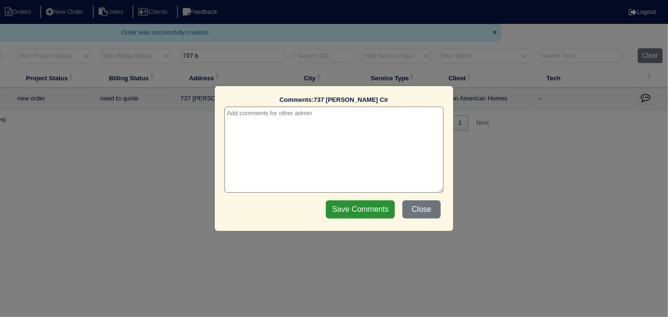
click at [281, 112] on textarea at bounding box center [333, 150] width 219 height 86
type textarea "[DATE] - from list - need WO - KE"
click at [359, 217] on input "Save Comments" at bounding box center [360, 210] width 69 height 18
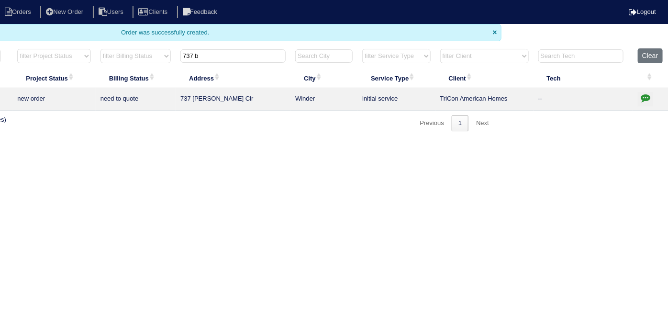
drag, startPoint x: 239, startPoint y: 58, endPoint x: 109, endPoint y: 22, distance: 134.9
click at [109, 22] on body "Orders New Order Users Clients Feedback Logout Orders New Order Users Clients M…" at bounding box center [167, 65] width 668 height 131
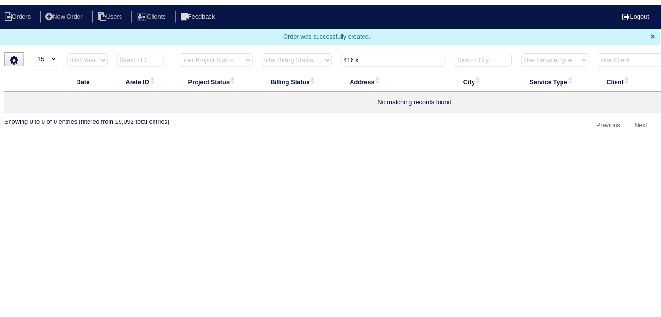
scroll to position [0, 0]
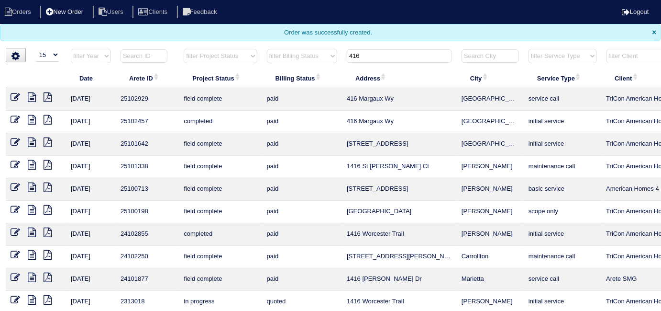
type input "416"
drag, startPoint x: 81, startPoint y: 8, endPoint x: 87, endPoint y: 12, distance: 6.8
click at [81, 8] on li "New Order" at bounding box center [65, 12] width 51 height 13
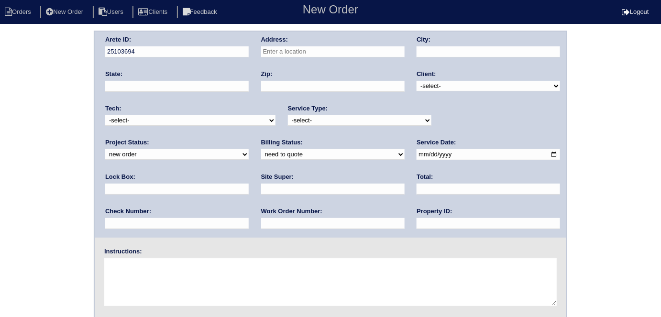
click at [368, 48] on input "text" at bounding box center [333, 51] width 144 height 11
type input "[STREET_ADDRESS][PERSON_NAME]"
type input "[PERSON_NAME]"
type input "GA"
type input "30252"
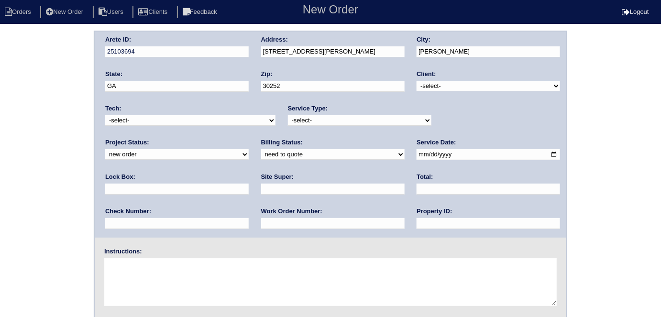
click at [431, 86] on select "-select- TriCon American Homes American Homes 4 Rent First Key Homes Zillow The…" at bounding box center [489, 86] width 144 height 11
select select "1"
click at [417, 81] on select "-select- TriCon American Homes American Homes 4 Rent First Key Homes Zillow The…" at bounding box center [489, 86] width 144 height 11
click at [302, 122] on select "-select- initial service basic service maintenance call replacement scope servi…" at bounding box center [360, 120] width 144 height 11
select select "initial service"
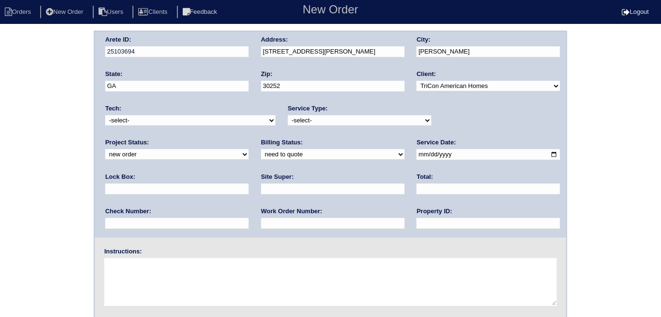
click at [288, 115] on select "-select- initial service basic service maintenance call replacement scope servi…" at bounding box center [360, 120] width 144 height 11
click at [417, 154] on input "date" at bounding box center [489, 154] width 144 height 11
type input "[DATE]"
click at [417, 226] on input "text" at bounding box center [489, 223] width 144 height 11
type input "N/A"
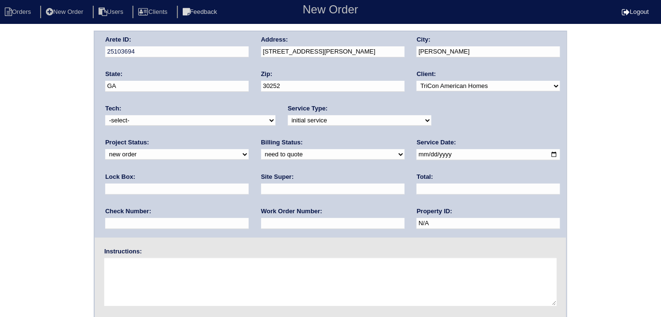
click at [261, 186] on input "text" at bounding box center [333, 189] width 144 height 11
type input "[PERSON_NAME]"
click at [167, 269] on textarea at bounding box center [330, 282] width 453 height 48
type textarea "m"
type textarea "Move out scheduled 10/8 Install smart tstats if needed"
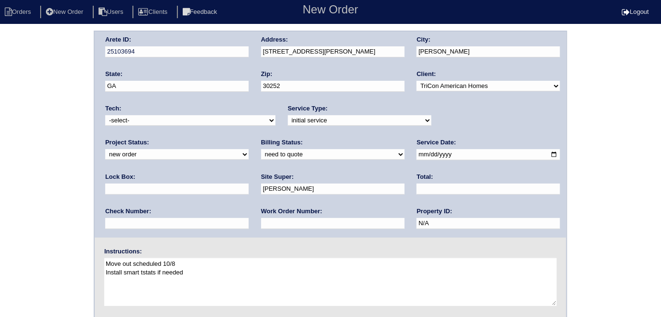
click at [203, 269] on textarea "Move out scheduled 10/8 Install smart tstats if needed" at bounding box center [330, 282] width 453 height 48
drag, startPoint x: 202, startPoint y: 266, endPoint x: 106, endPoint y: 262, distance: 96.3
click at [106, 262] on textarea "Move out scheduled 10/8 Install smart tstats if needed" at bounding box center [330, 282] width 453 height 48
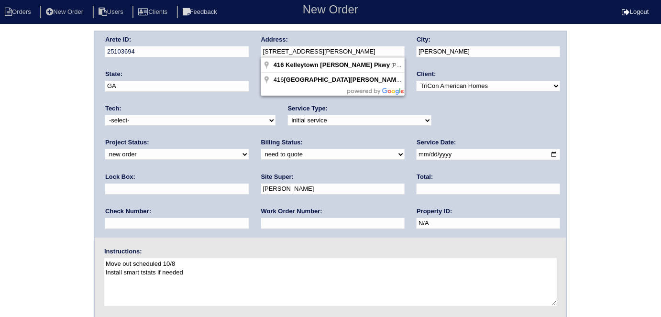
drag, startPoint x: 360, startPoint y: 54, endPoint x: 270, endPoint y: 53, distance: 89.5
click at [270, 53] on input "[STREET_ADDRESS][PERSON_NAME]" at bounding box center [333, 51] width 144 height 11
click at [0, 102] on div "Arete ID: 25103694 Address: [STREET_ADDRESS][PERSON_NAME] City: [PERSON_NAME] S…" at bounding box center [330, 224] width 661 height 387
click at [245, 53] on div "Arete ID: 25103694 Address: [STREET_ADDRESS][PERSON_NAME] City: [PERSON_NAME] S…" at bounding box center [331, 135] width 472 height 206
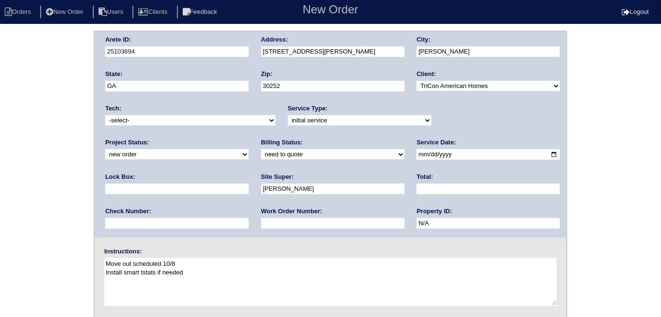
drag, startPoint x: 2, startPoint y: 247, endPoint x: 10, endPoint y: 248, distance: 8.3
click at [2, 247] on div "Arete ID: 25103694 Address: 416 Kelleytown Woods Pkwy City: McDonough State: GA…" at bounding box center [330, 224] width 661 height 387
click at [0, 168] on div "Arete ID: 25103694 Address: 416 Kelleytown Woods Pkwy City: McDonough State: GA…" at bounding box center [330, 224] width 661 height 387
click at [42, 238] on div "Arete ID: 25103694 Address: 416 Kelleytown Woods Pkwy City: McDonough State: GA…" at bounding box center [330, 224] width 661 height 387
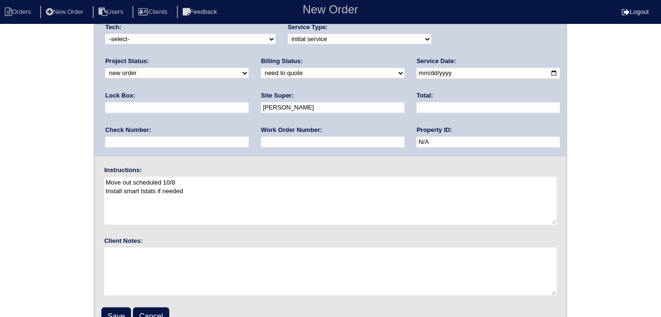
scroll to position [98, 0]
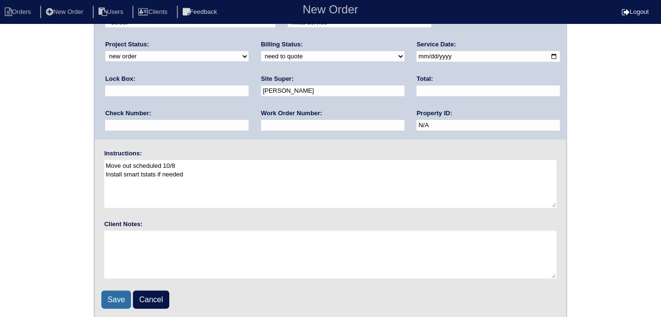
click at [106, 295] on input "Save" at bounding box center [116, 300] width 30 height 18
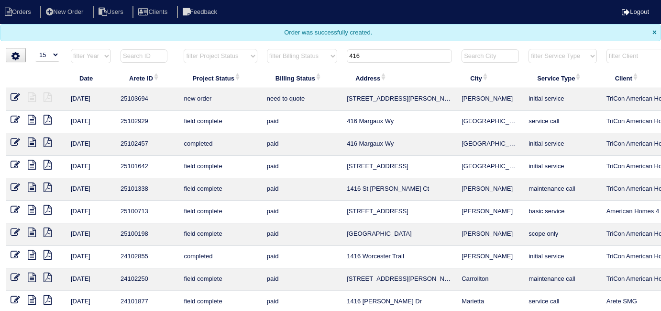
select select "15"
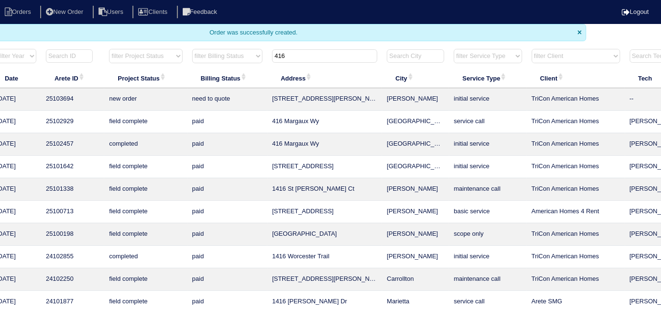
scroll to position [0, 173]
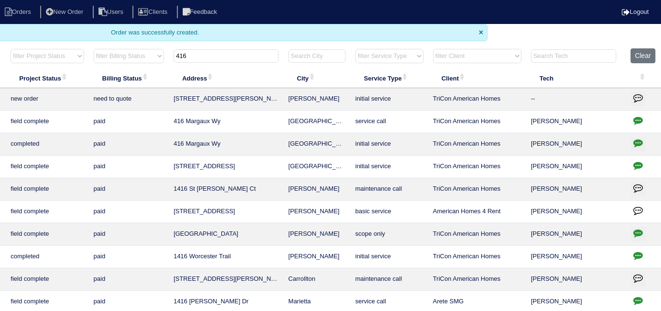
click at [637, 96] on icon "button" at bounding box center [639, 98] width 10 height 10
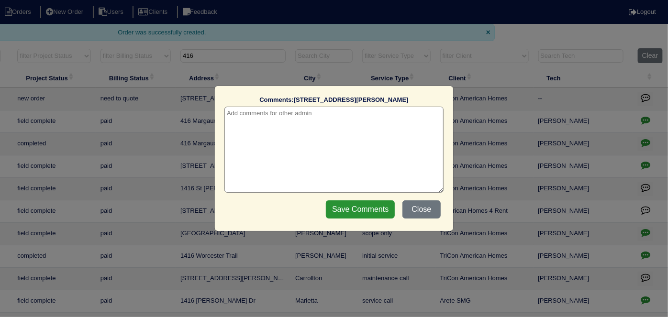
click at [312, 119] on textarea at bounding box center [333, 150] width 219 height 86
type textarea "[DATE] - Move out scheduled 10/8 - from list - need WO - KE"
click at [346, 208] on input "Save Comments" at bounding box center [360, 210] width 69 height 18
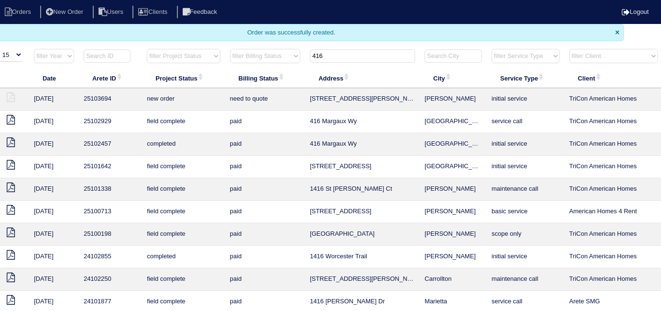
scroll to position [0, 0]
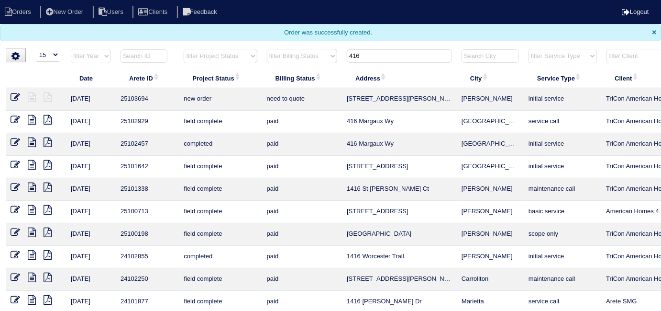
drag, startPoint x: 367, startPoint y: 56, endPoint x: 336, endPoint y: 56, distance: 31.1
click at [336, 56] on tr "filter Year -- Any Year -- 2025 2024 2023 2022 2021 2020 2019 filter Project St…" at bounding box center [420, 58] width 829 height 20
